Goal: Information Seeking & Learning: Learn about a topic

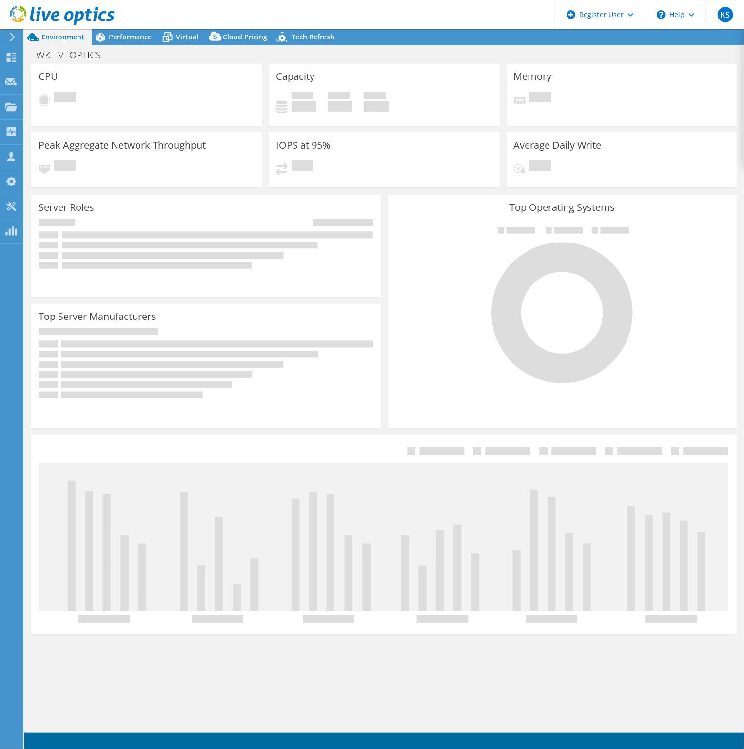
select select "Canada"
select select "CAD"
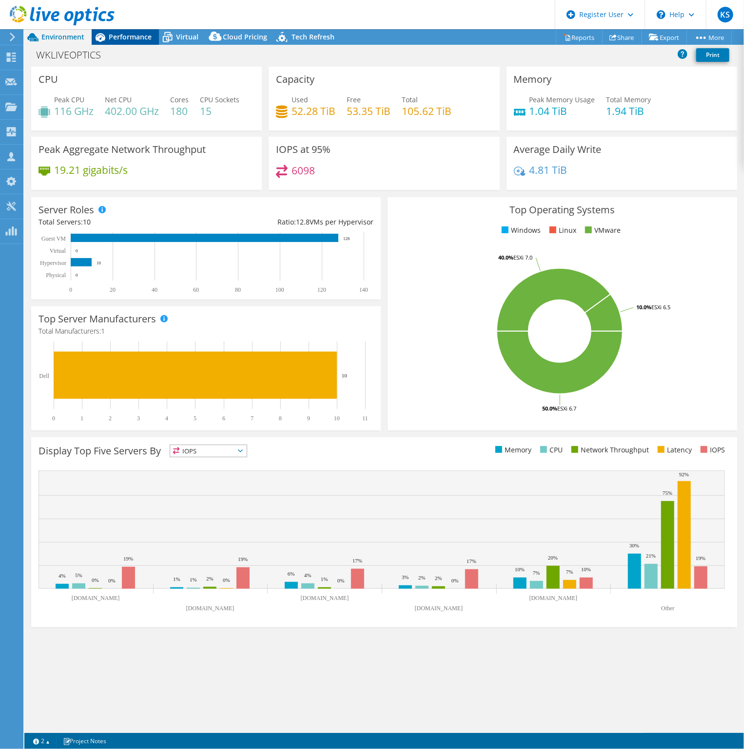
click at [136, 42] on div "Performance" at bounding box center [125, 37] width 67 height 16
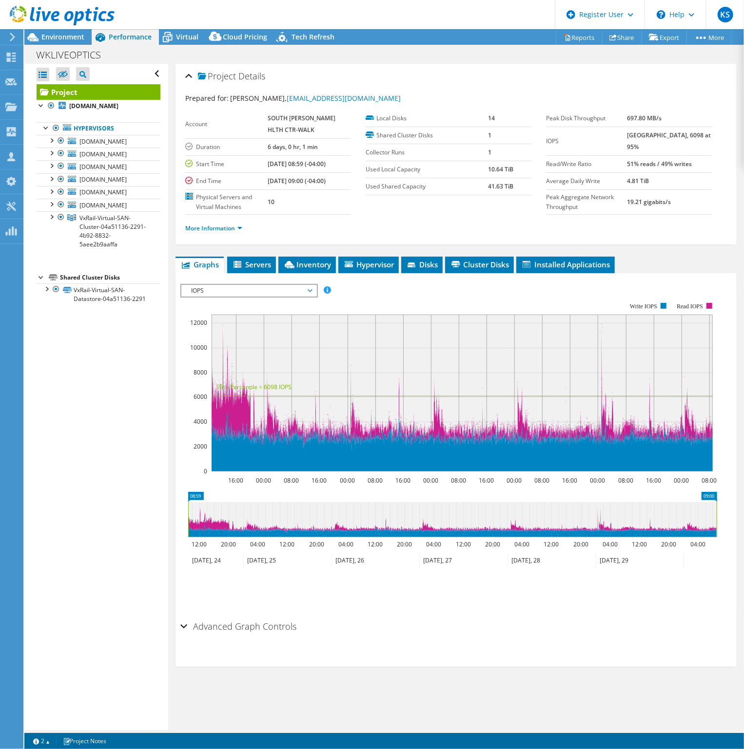
click at [263, 290] on span "IOPS" at bounding box center [248, 291] width 125 height 12
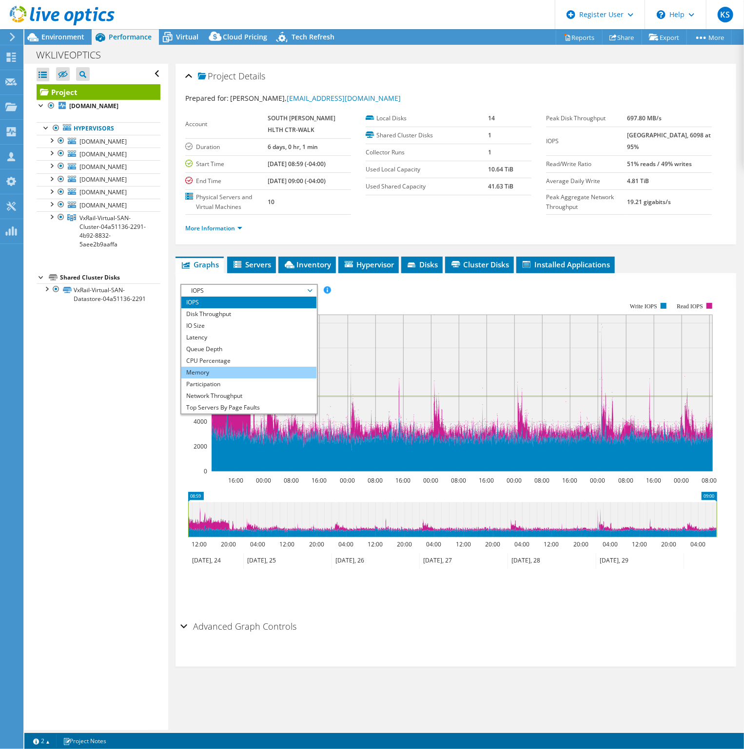
click at [237, 374] on li "Memory" at bounding box center [248, 373] width 135 height 12
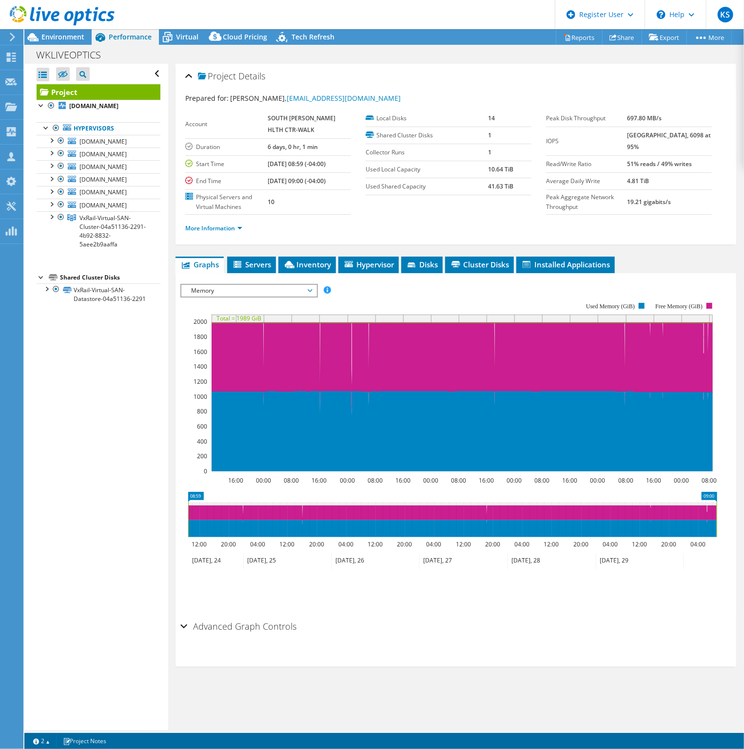
click at [259, 288] on span "Memory" at bounding box center [248, 291] width 125 height 12
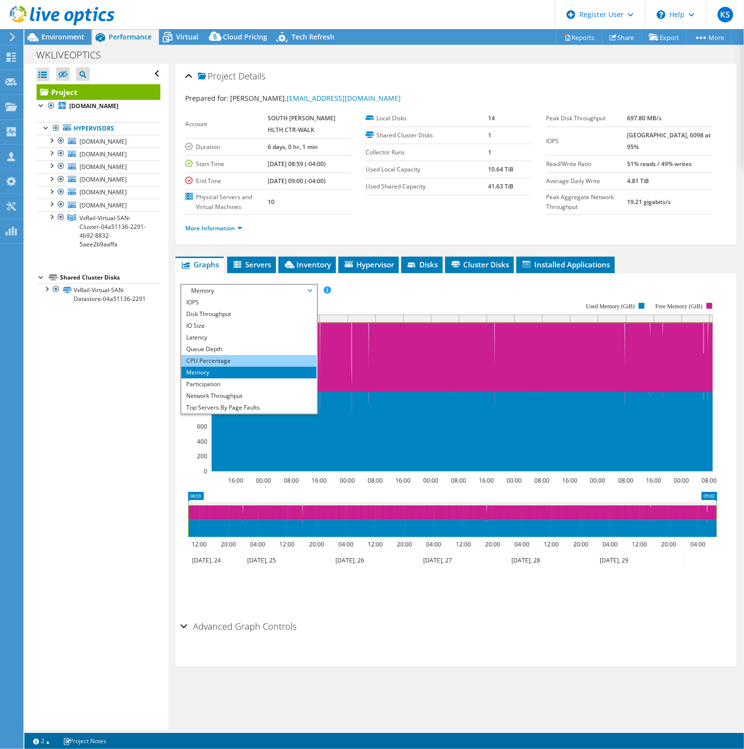
click at [241, 358] on li "CPU Percentage" at bounding box center [248, 361] width 135 height 12
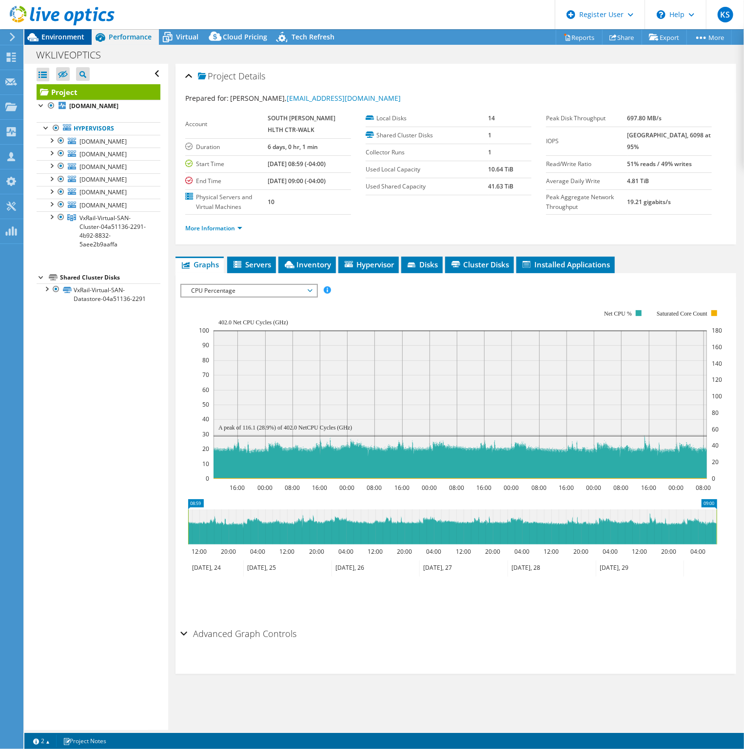
click at [62, 39] on span "Environment" at bounding box center [62, 36] width 43 height 9
